Goal: Check status

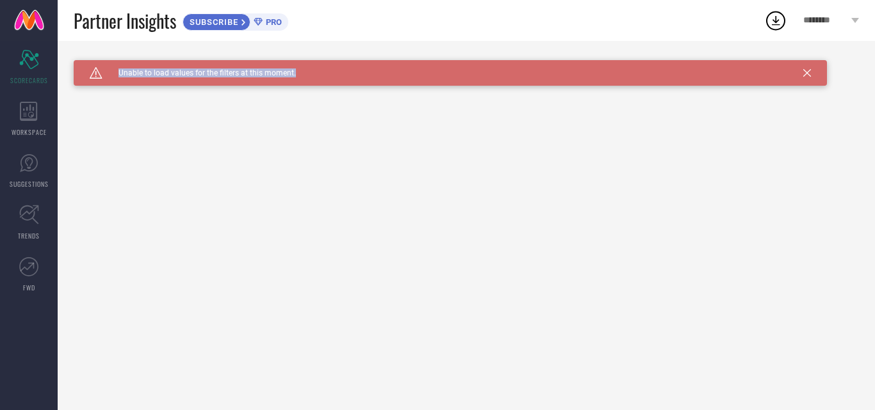
drag, startPoint x: 112, startPoint y: 72, endPoint x: 365, endPoint y: 64, distance: 253.1
click at [348, 66] on div "Caution Created with Sketch. Unable to load values for the filters at this mome…" at bounding box center [450, 73] width 753 height 26
click at [451, 74] on div "Caution Created with Sketch. Unable to load values for the filters at this mome…" at bounding box center [450, 73] width 753 height 26
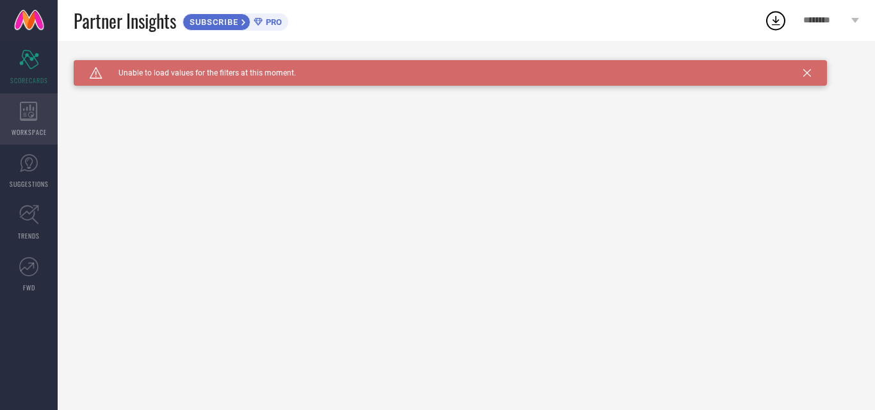
click at [40, 117] on div "WORKSPACE" at bounding box center [29, 118] width 58 height 51
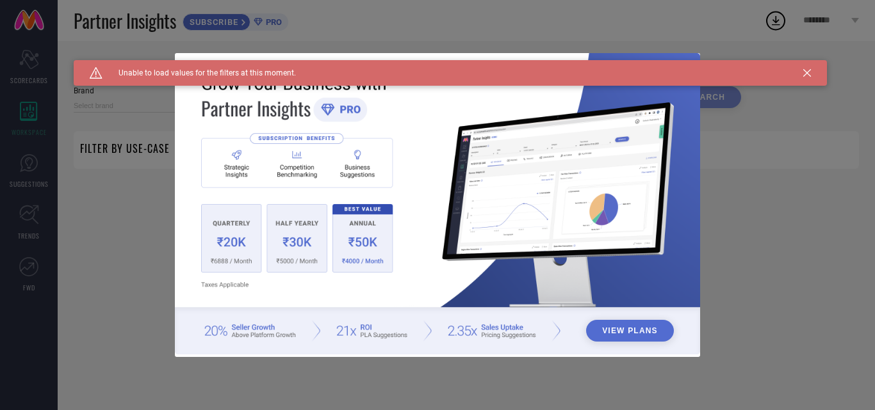
type input "1 STOP FASHION"
type input "All"
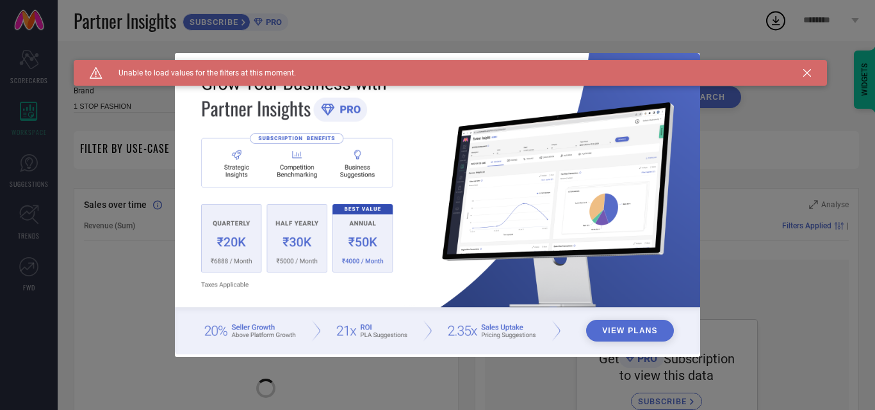
click at [626, 332] on button "View Plans" at bounding box center [630, 331] width 88 height 22
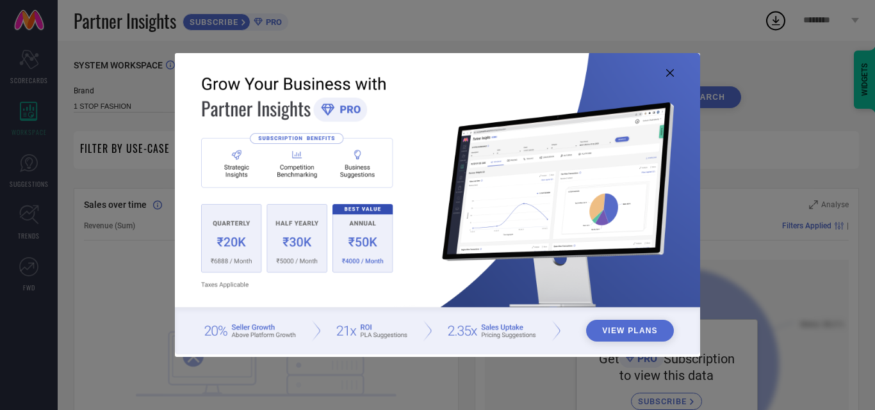
click at [672, 70] on icon at bounding box center [670, 73] width 8 height 8
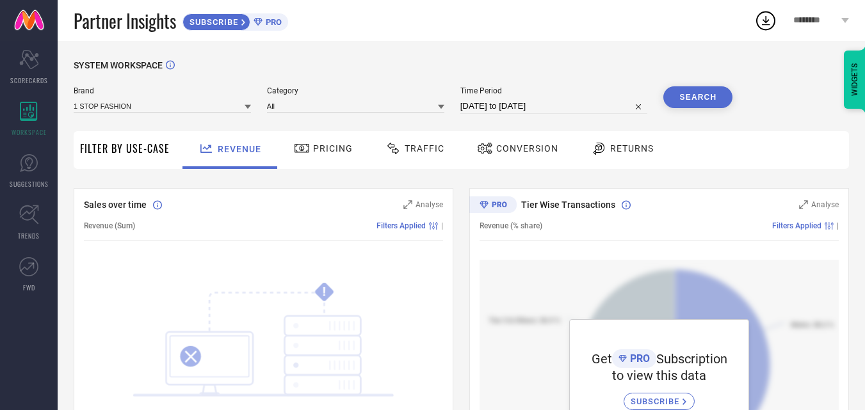
click at [331, 145] on span "Pricing" at bounding box center [333, 148] width 40 height 10
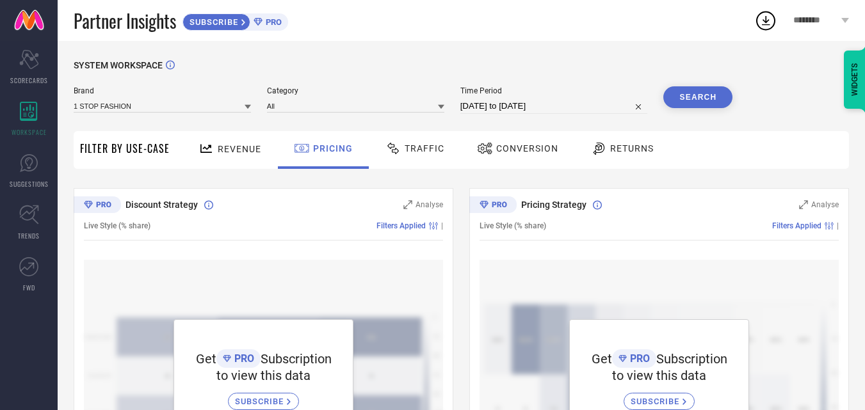
click at [423, 150] on span "Traffic" at bounding box center [425, 148] width 40 height 10
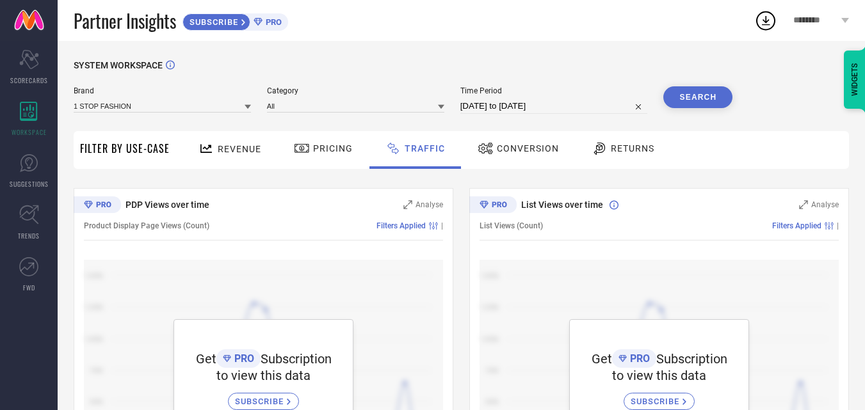
click at [512, 148] on span "Conversion" at bounding box center [528, 148] width 62 height 10
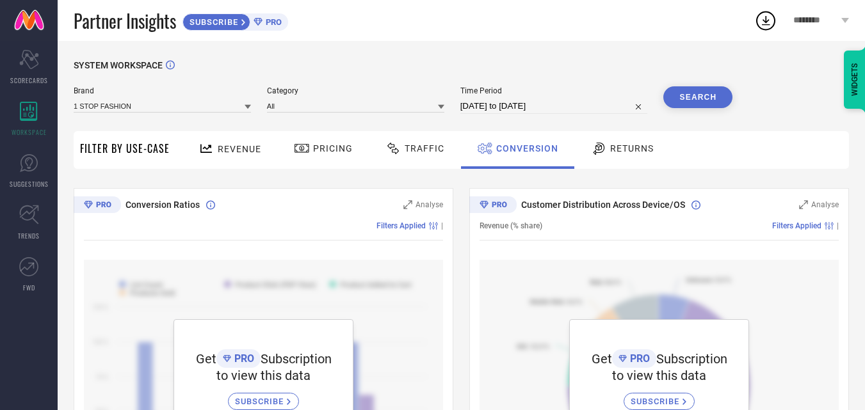
click at [628, 152] on span "Returns" at bounding box center [632, 148] width 44 height 10
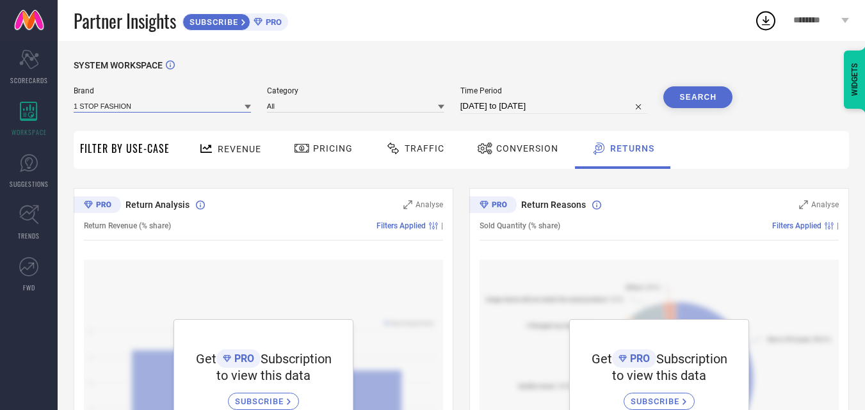
click at [145, 104] on input at bounding box center [162, 105] width 177 height 13
type input "bellapaso"
